Goal: Task Accomplishment & Management: Complete application form

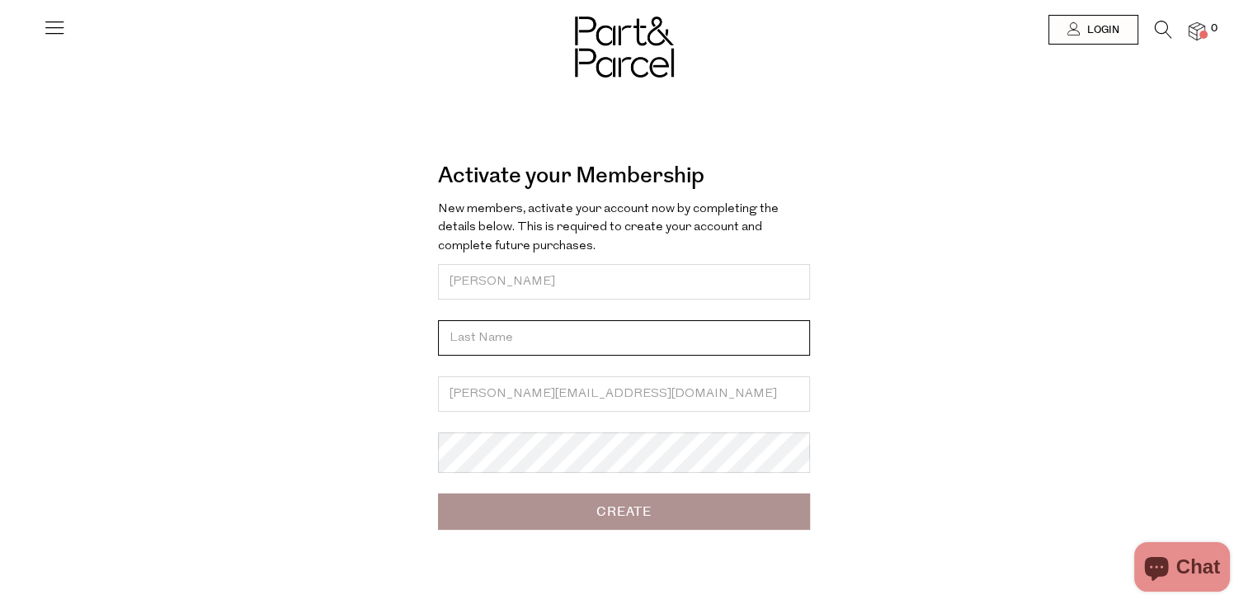
click at [543, 336] on input "text" at bounding box center [624, 337] width 372 height 35
click at [513, 347] on input "text" at bounding box center [624, 337] width 372 height 35
type input "butterworth"
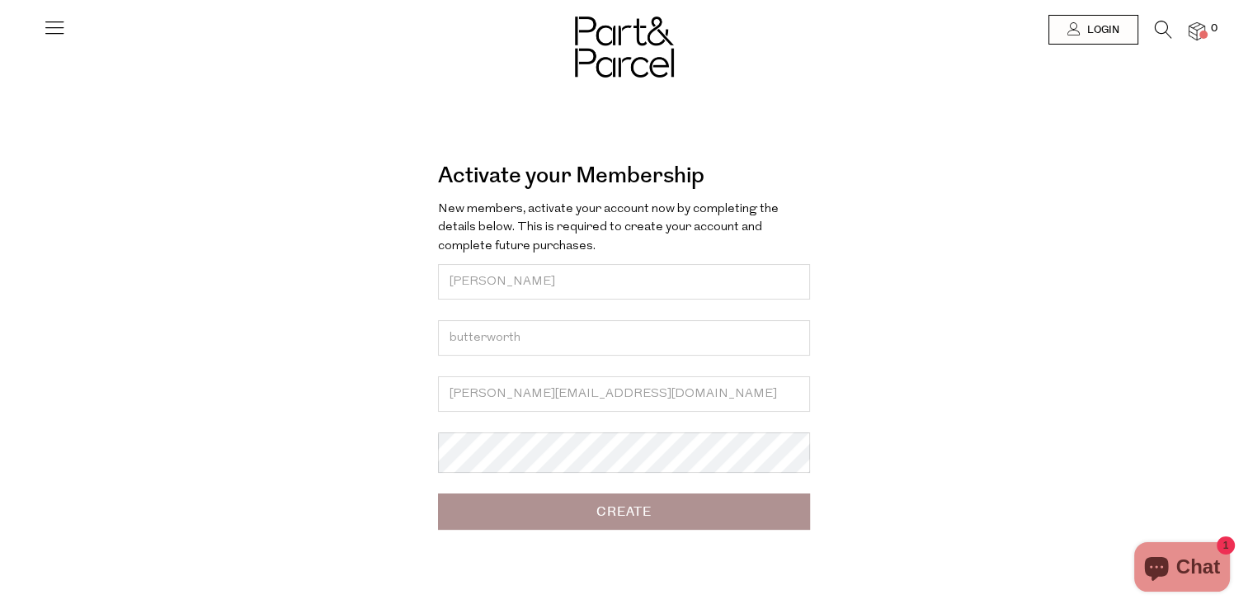
click at [637, 521] on input "Create" at bounding box center [624, 511] width 372 height 36
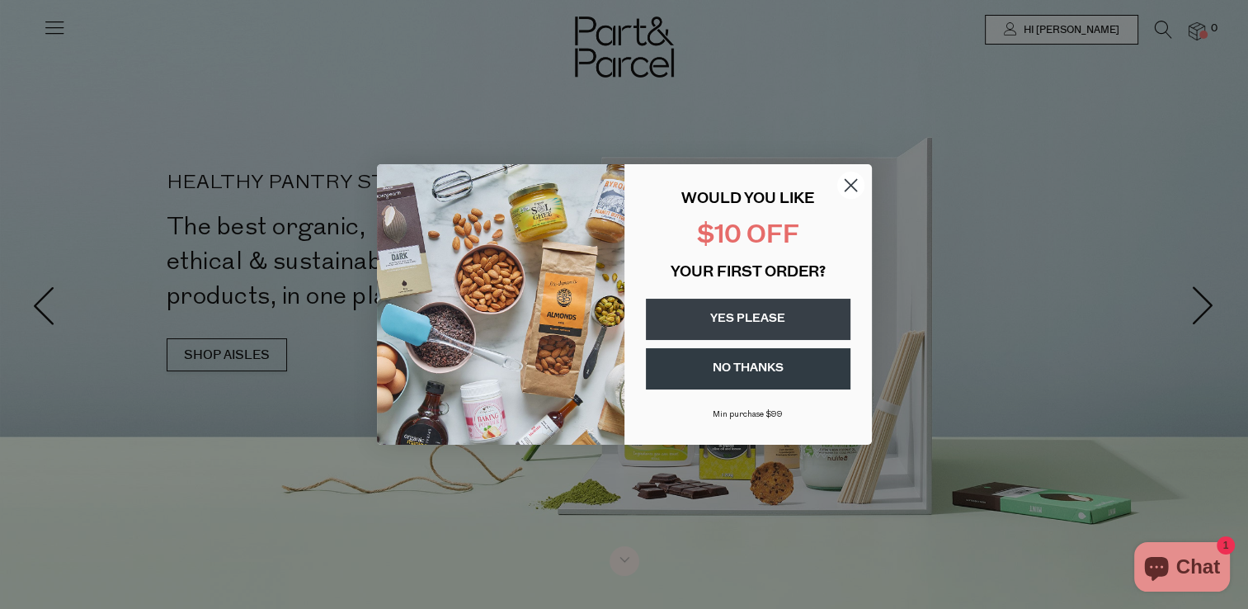
click at [851, 182] on circle "Close dialog" at bounding box center [850, 185] width 27 height 27
